Goal: Task Accomplishment & Management: Complete application form

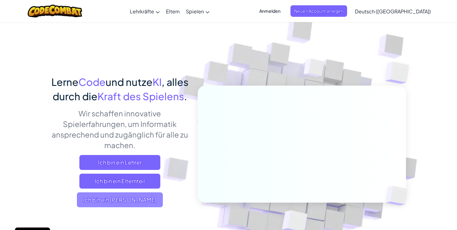
click at [138, 208] on span "Ich bin ein [PERSON_NAME]" at bounding box center [120, 200] width 86 height 15
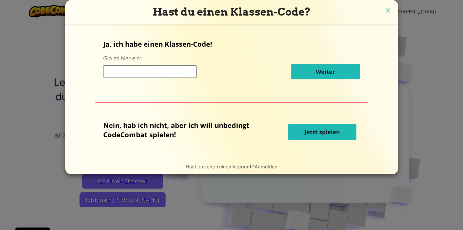
click at [161, 73] on input at bounding box center [149, 71] width 93 height 12
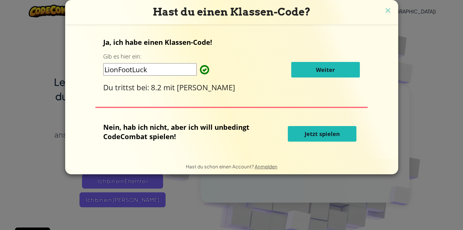
type input "LionFootLuck"
click at [309, 78] on div "Ja, ich habe einen Klassen-Code! Gib es hier ein: LionFootLuck Weiter Du tritts…" at bounding box center [231, 64] width 256 height 55
click at [310, 73] on button "Weiter" at bounding box center [325, 70] width 69 height 16
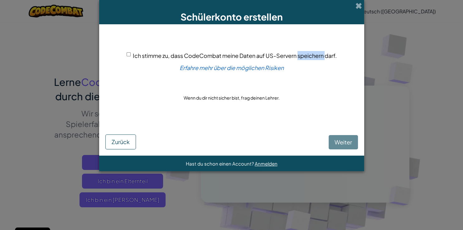
click at [310, 73] on div "Ich stimme zu, dass CodeCombat meine Daten auf US-Servern speichern darf. Erfah…" at bounding box center [231, 77] width 252 height 93
click at [340, 149] on div "[PERSON_NAME]" at bounding box center [231, 136] width 252 height 26
click at [130, 56] on input "Ich stimme zu, dass CodeCombat meine Daten auf US-Servern speichern darf." at bounding box center [129, 54] width 4 height 4
checkbox input "true"
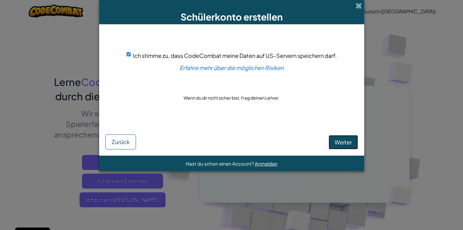
click at [347, 140] on span "Weiter" at bounding box center [342, 142] width 17 height 7
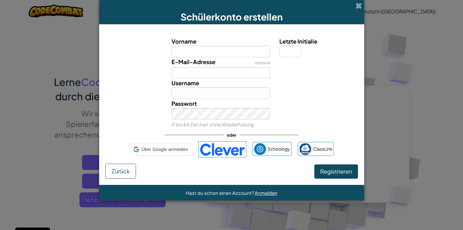
type input "Jakob Super MotoM"
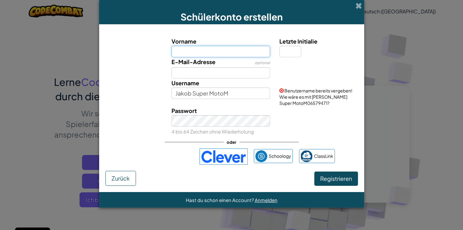
click at [236, 51] on input "Vorname" at bounding box center [220, 52] width 98 height 12
type input "Jakob Super Moto"
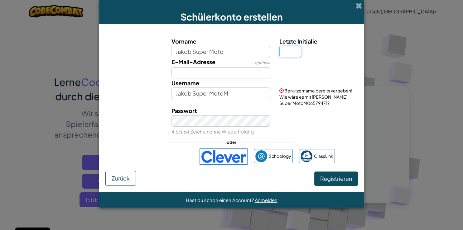
type input "Jakob Super Moto"
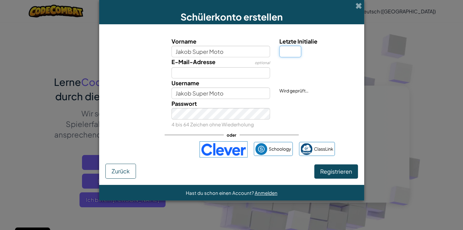
click at [290, 51] on input "Letzte Initialie" at bounding box center [290, 52] width 22 height 12
click at [329, 176] on button "Registrieren" at bounding box center [336, 172] width 44 height 14
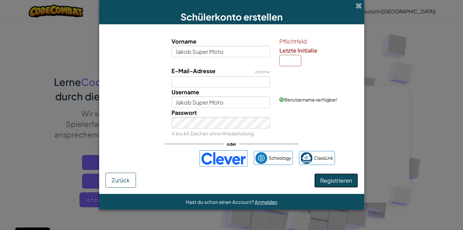
click at [333, 181] on span "Registrieren" at bounding box center [336, 180] width 32 height 7
click at [292, 55] on input "Letzte Initialie" at bounding box center [290, 61] width 22 height 12
type input "J"
type input "M"
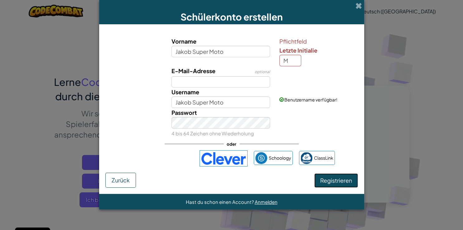
type input "Jakob Super MotoM"
click at [333, 180] on div "Registrieren Zurück" at bounding box center [231, 180] width 252 height 15
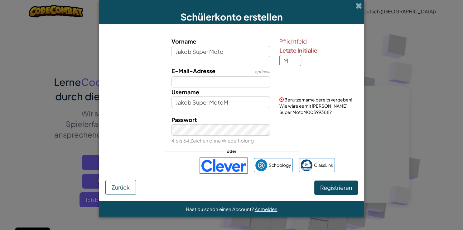
click at [289, 99] on span "Benutzername bereits vergeben! Wie wäre es mit [PERSON_NAME] Super MotoM0039938…" at bounding box center [315, 106] width 73 height 18
click at [314, 60] on div "Pflichtfeld Letzte Initialie M" at bounding box center [317, 52] width 77 height 30
click at [235, 209] on span "Hast du schon einen Account?" at bounding box center [220, 209] width 69 height 6
click at [260, 211] on span "Anmelden" at bounding box center [266, 209] width 23 height 6
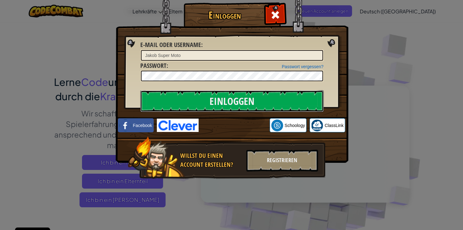
drag, startPoint x: 240, startPoint y: 103, endPoint x: 239, endPoint y: 125, distance: 21.8
click at [240, 121] on div "Einloggen Unbekannter Fehler E-Mail oder Username : [PERSON_NAME] Super Moto Pa…" at bounding box center [232, 99] width 208 height 181
click at [221, 97] on input "Einloggen" at bounding box center [231, 101] width 183 height 22
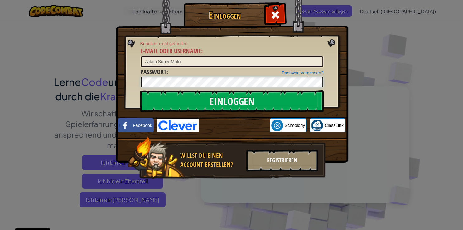
click at [140, 90] on input "Einloggen" at bounding box center [231, 101] width 183 height 22
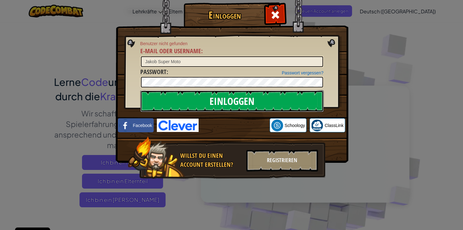
click at [234, 105] on input "Einloggen" at bounding box center [231, 101] width 183 height 22
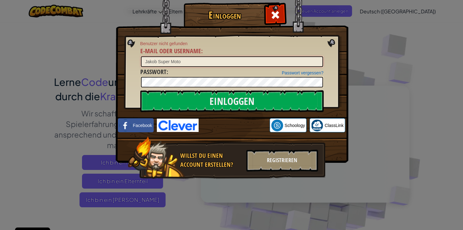
click at [200, 62] on input "Jakob Super Moto" at bounding box center [232, 61] width 182 height 11
type input "Jakob Super MotoM"
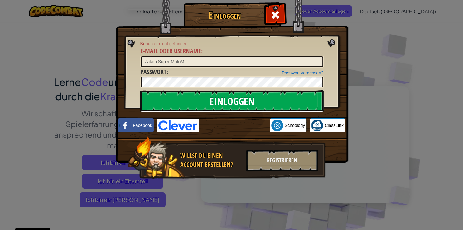
click at [202, 94] on input "Einloggen" at bounding box center [231, 101] width 183 height 22
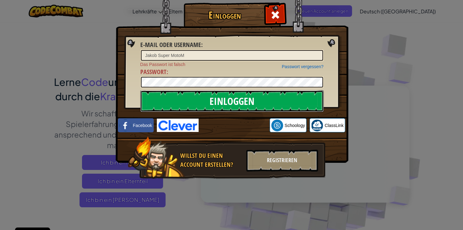
click at [204, 97] on input "Einloggen" at bounding box center [231, 101] width 183 height 22
click at [241, 99] on input "Einloggen" at bounding box center [231, 101] width 183 height 22
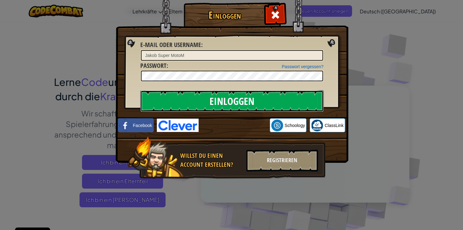
click at [241, 99] on input "Einloggen" at bounding box center [231, 101] width 183 height 22
